Goal: Task Accomplishment & Management: Complete application form

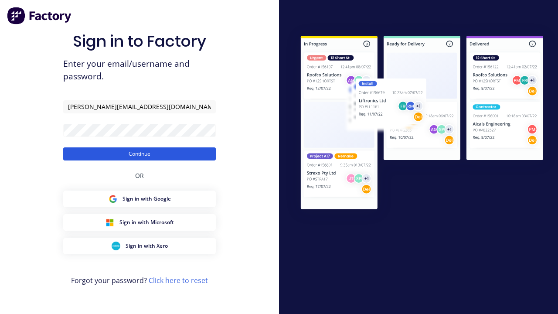
click at [139, 153] on button "Continue" at bounding box center [139, 153] width 152 height 13
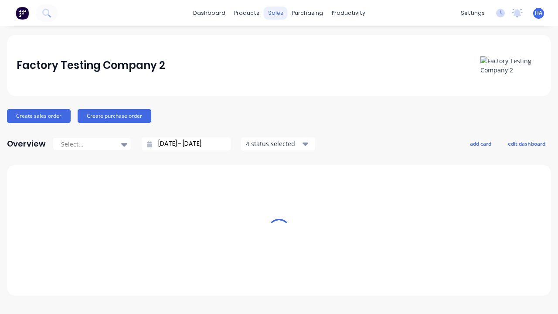
click at [275, 13] on div "sales" at bounding box center [276, 13] width 24 height 13
click at [115, 44] on link "Customers" at bounding box center [57, 34] width 115 height 17
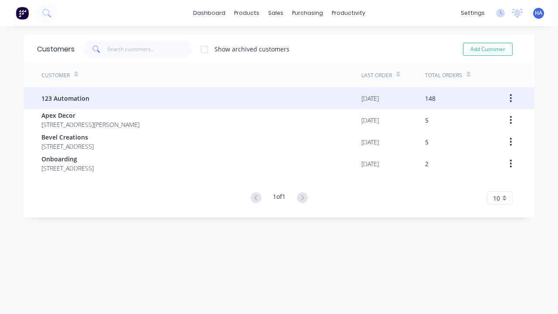
click at [64, 98] on span "123 Automation" at bounding box center [65, 98] width 48 height 9
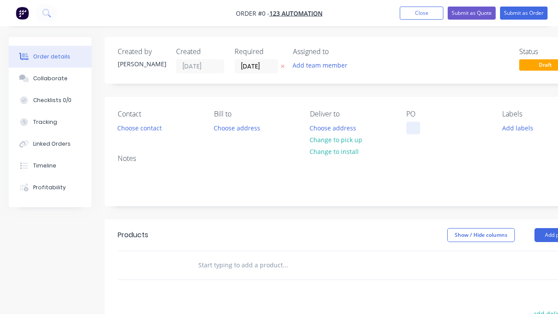
click at [413, 128] on div at bounding box center [413, 128] width 14 height 13
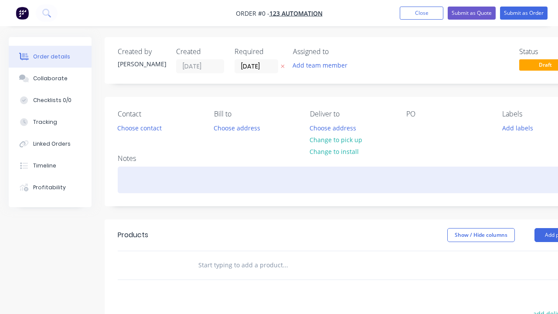
click at [324, 179] on div "Order details Collaborate Checklists 0/0 Tracking Linked Orders Timeline Profit…" at bounding box center [303, 269] width 606 height 465
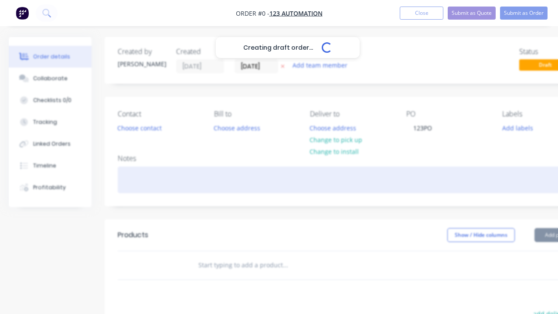
scroll to position [0, 27]
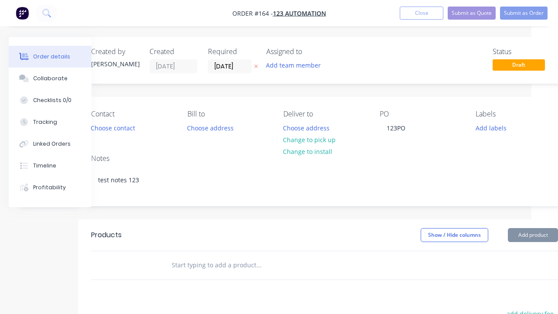
click at [511, 228] on button "Add product" at bounding box center [532, 235] width 50 height 14
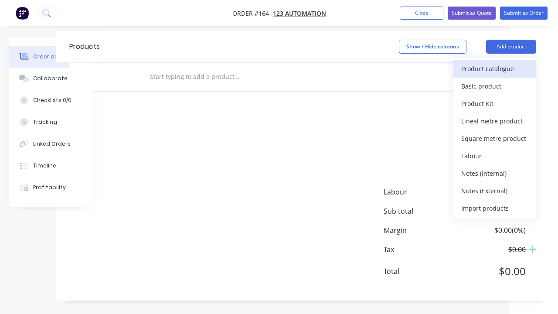
click at [494, 68] on div "Product catalogue" at bounding box center [494, 68] width 67 height 13
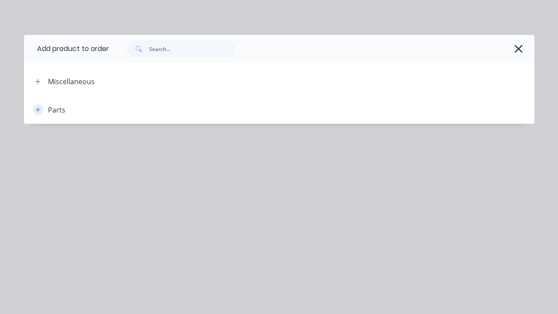
click at [38, 109] on icon "button" at bounding box center [37, 109] width 5 height 5
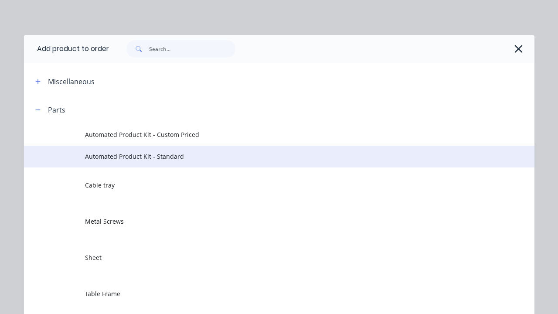
click at [264, 156] on span "Automated Product Kit - Standard" at bounding box center [264, 156] width 359 height 9
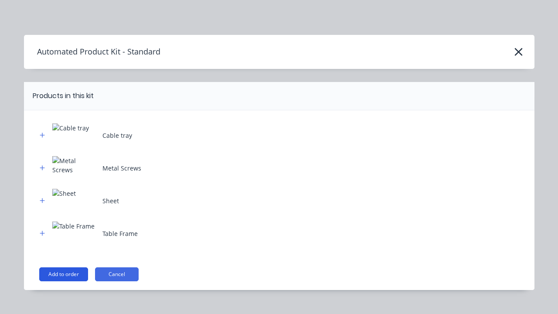
click at [63, 274] on button "Add to order" at bounding box center [63, 274] width 49 height 14
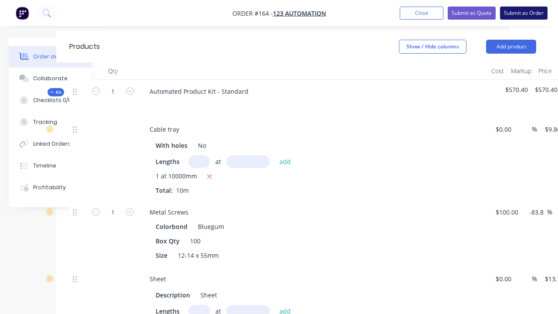
click at [523, 13] on button "Submit as Order" at bounding box center [523, 13] width 47 height 13
click at [247, 183] on button "Submit" at bounding box center [247, 182] width 52 height 13
